Goal: Task Accomplishment & Management: Complete application form

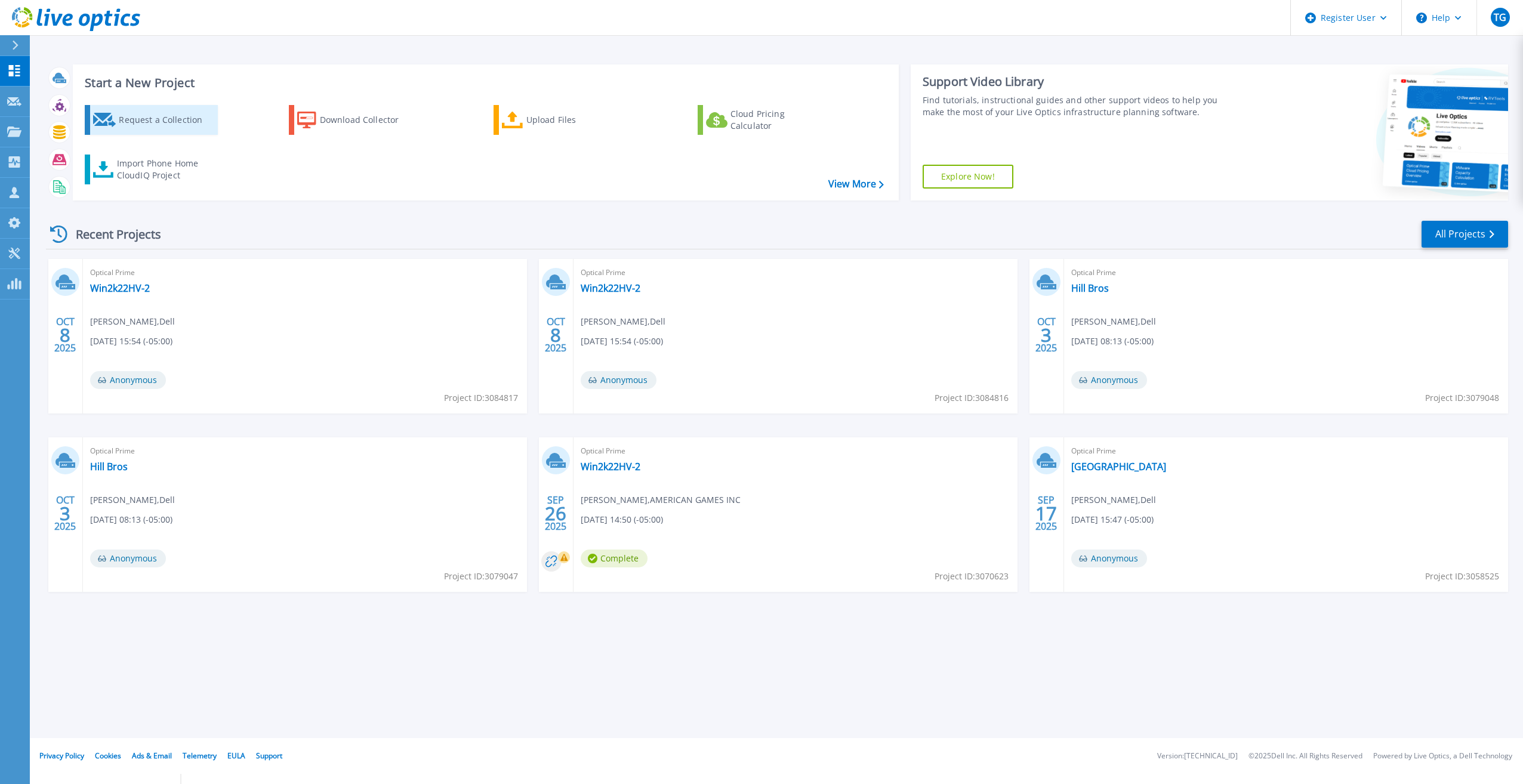
click at [146, 114] on div "Request a Collection" at bounding box center [166, 119] width 96 height 24
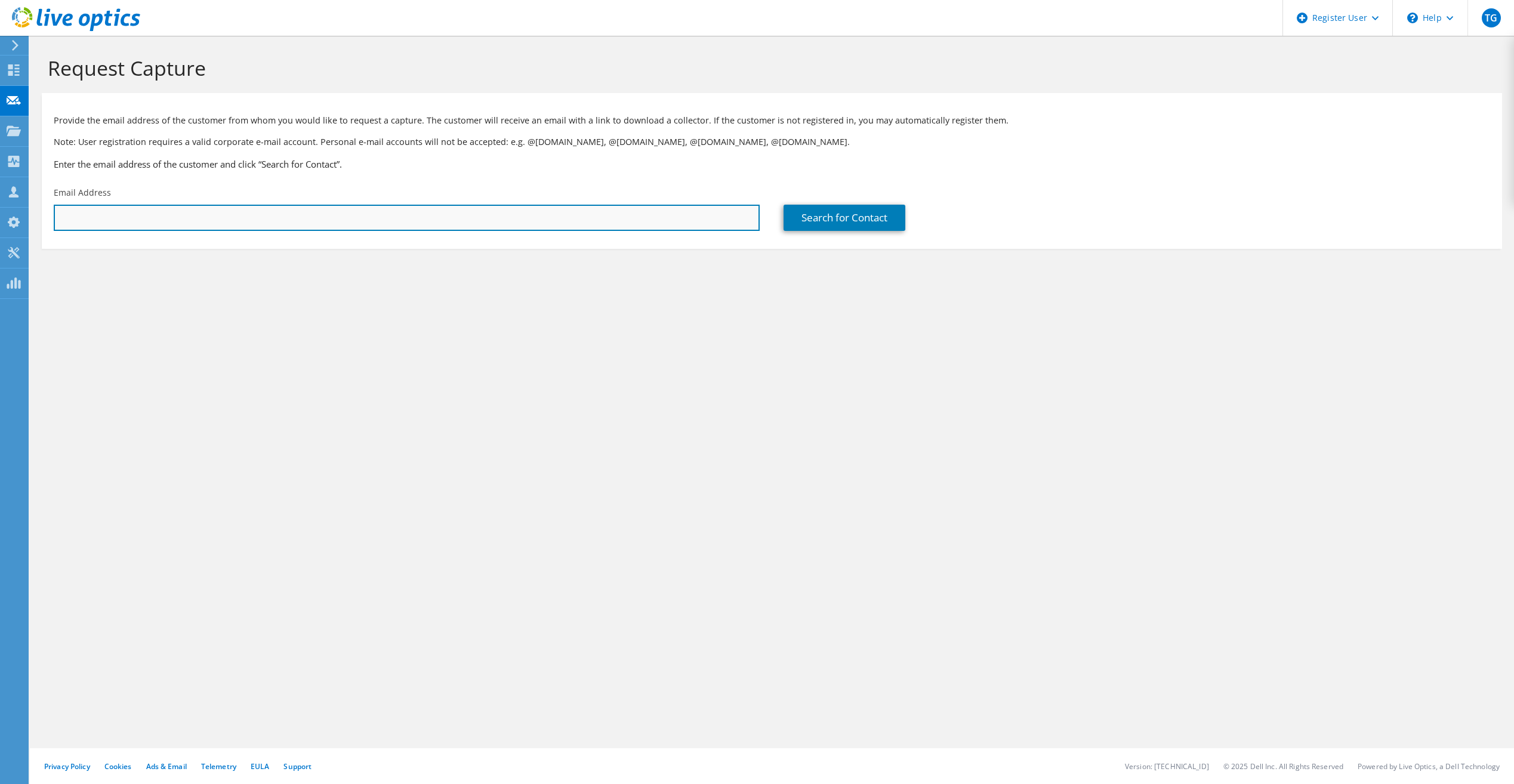
click at [694, 215] on input "text" at bounding box center [406, 218] width 706 height 26
paste input "david.ludwig@behlenmfg.com"
type input "david.ludwig@behlenmfg.com"
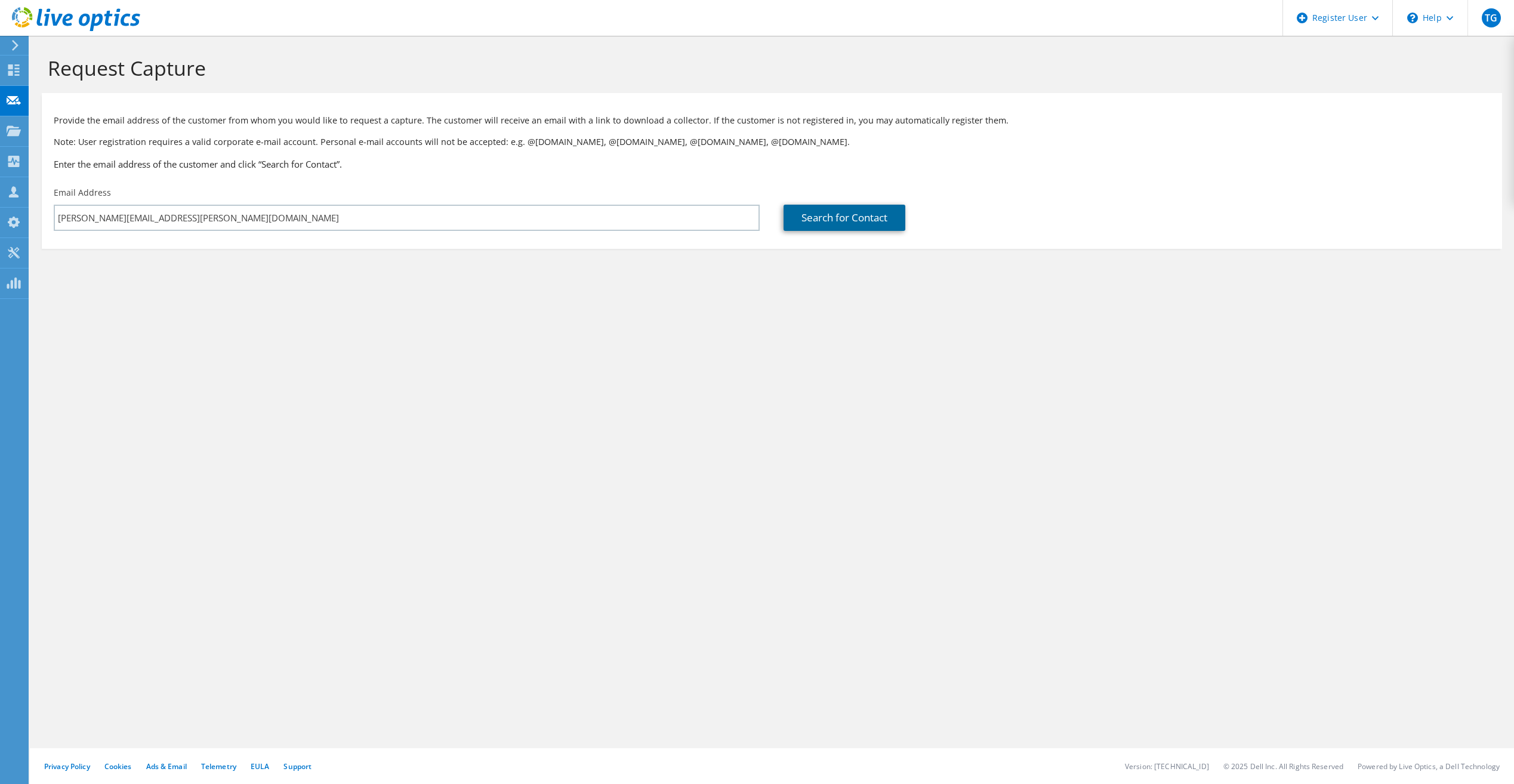
click at [879, 222] on link "Search for Contact" at bounding box center [844, 218] width 122 height 26
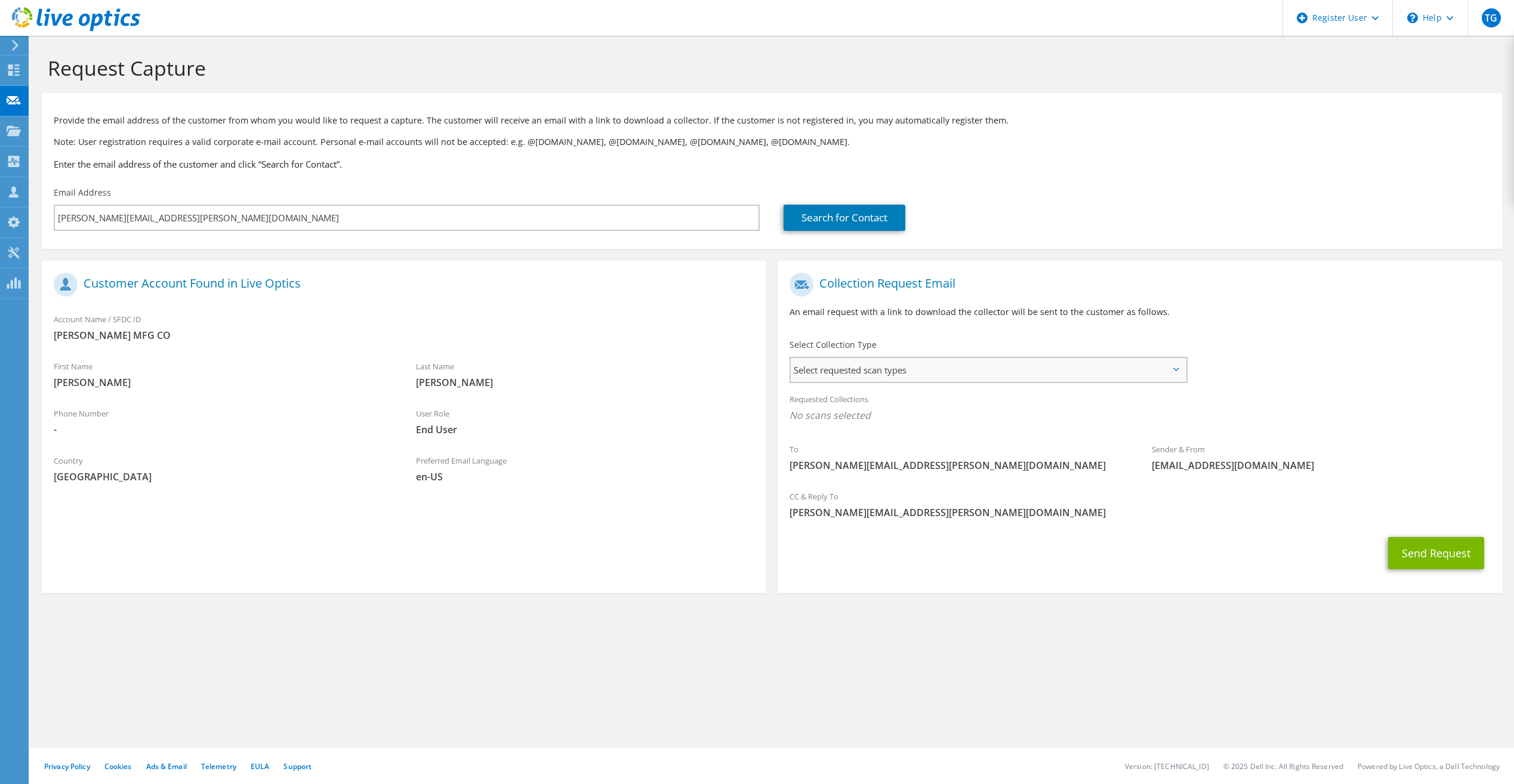
click at [908, 377] on span "Select requested scan types" at bounding box center [987, 370] width 395 height 24
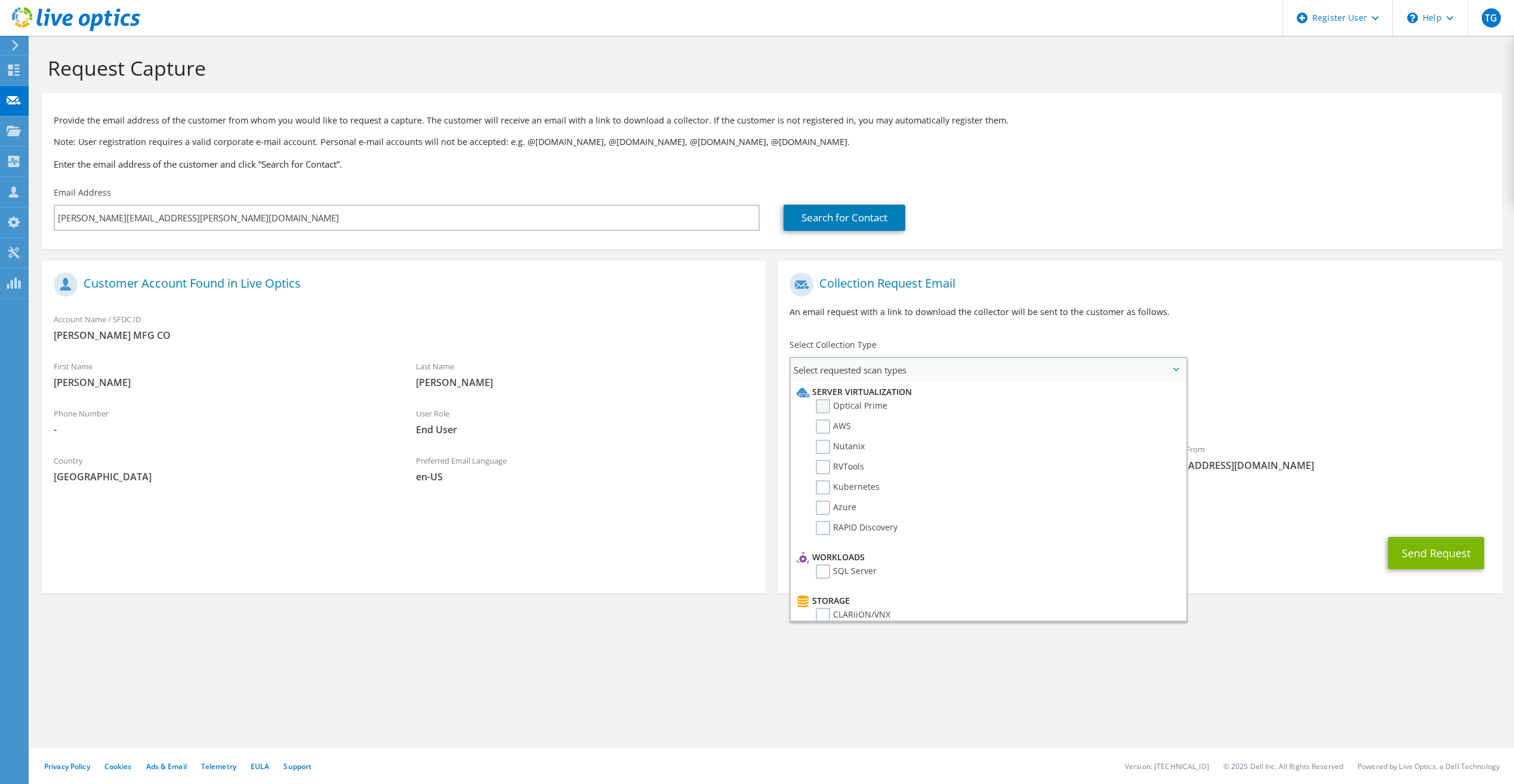
click at [824, 406] on label "Optical Prime" at bounding box center [851, 406] width 71 height 14
click at [0, 0] on input "Optical Prime" at bounding box center [0, 0] width 0 height 0
click at [1270, 482] on div "Sender & From liveoptics@liveoptics.com" at bounding box center [1321, 464] width 362 height 47
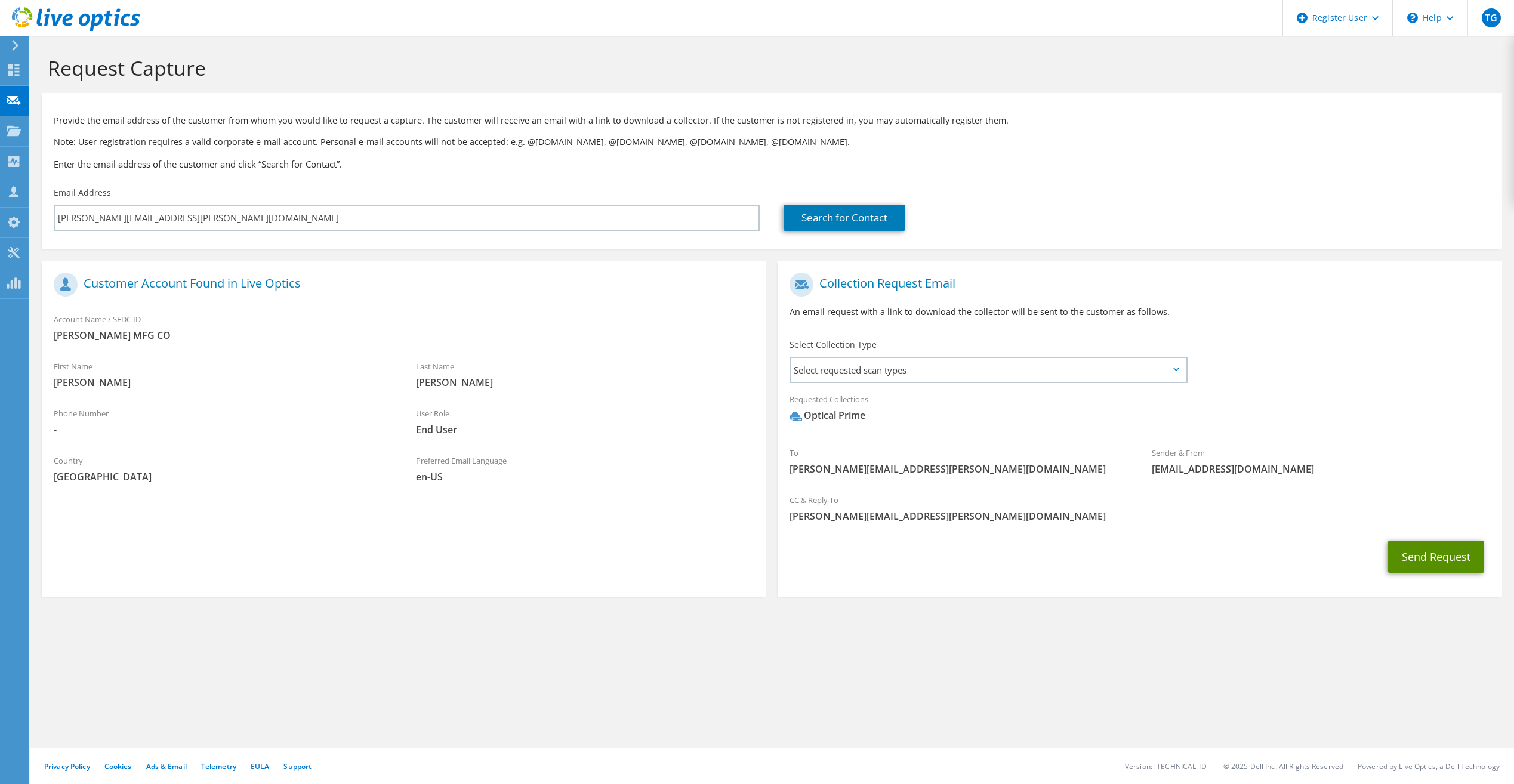
click at [1408, 551] on button "Send Request" at bounding box center [1436, 556] width 96 height 32
